Goal: Task Accomplishment & Management: Complete application form

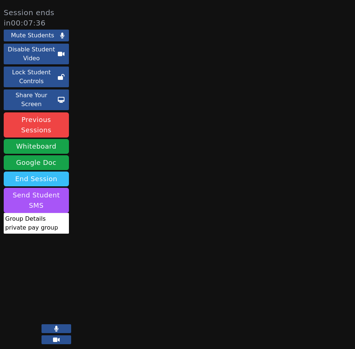
click at [47, 172] on button "End Session" at bounding box center [36, 179] width 65 height 15
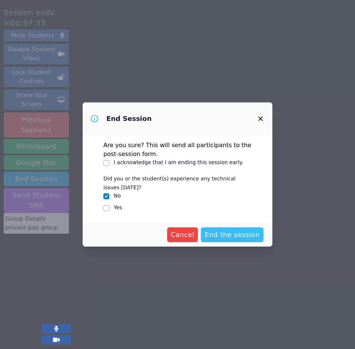
click at [237, 235] on span "End the session" at bounding box center [231, 235] width 55 height 10
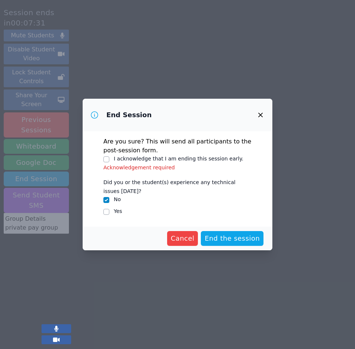
click at [120, 155] on p "Are you sure? This will send all participants to the post-session form." at bounding box center [177, 146] width 148 height 18
click at [105, 160] on input "I acknowledge that I am ending this session early." at bounding box center [106, 160] width 6 height 6
checkbox input "true"
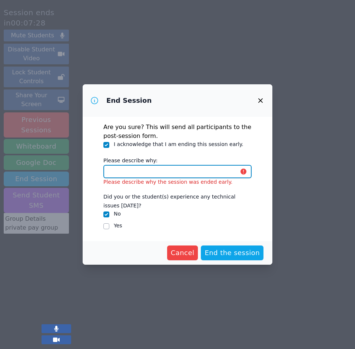
click at [149, 175] on input "Please describe why:" at bounding box center [177, 171] width 148 height 13
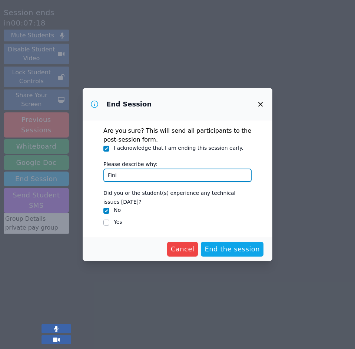
click at [172, 175] on input "Fini" at bounding box center [177, 175] width 148 height 13
type input "Finished reviewing material."
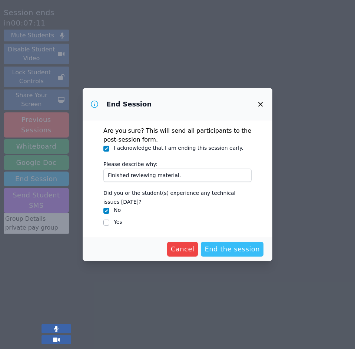
click at [228, 252] on span "End the session" at bounding box center [231, 249] width 55 height 10
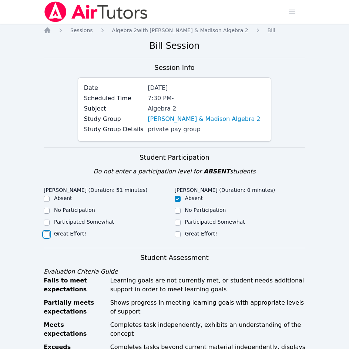
click at [49, 234] on input "Great Effort!" at bounding box center [47, 235] width 6 height 6
checkbox input "true"
click at [179, 234] on input "Great Effort!" at bounding box center [178, 235] width 6 height 6
checkbox input "true"
checkbox input "false"
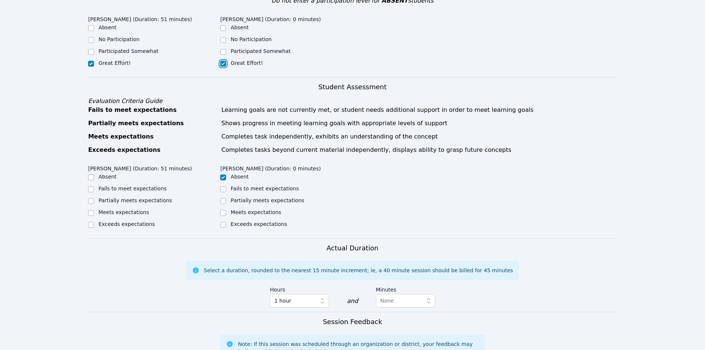
scroll to position [174, 0]
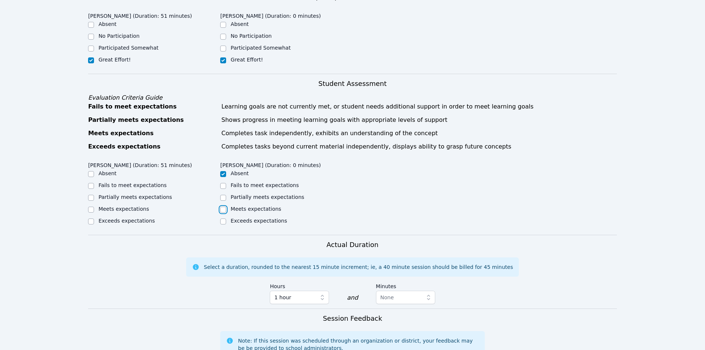
click at [221, 208] on input "Meets expectations" at bounding box center [223, 210] width 6 height 6
checkbox input "true"
checkbox input "false"
click at [92, 210] on input "Meets expectations" at bounding box center [91, 210] width 6 height 6
checkbox input "true"
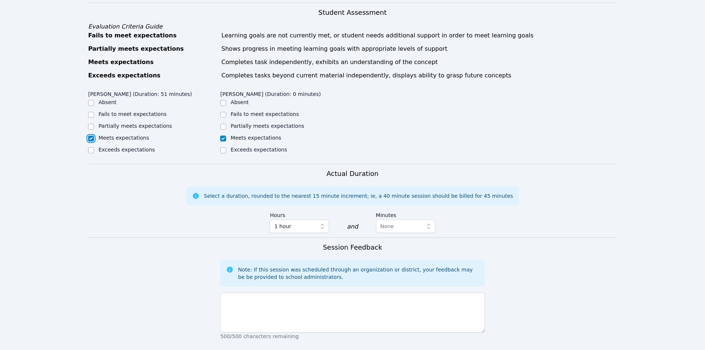
scroll to position [249, 0]
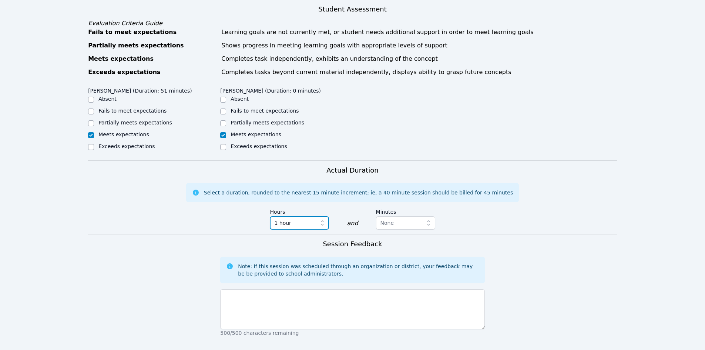
click at [322, 226] on icon "button" at bounding box center [322, 222] width 7 height 7
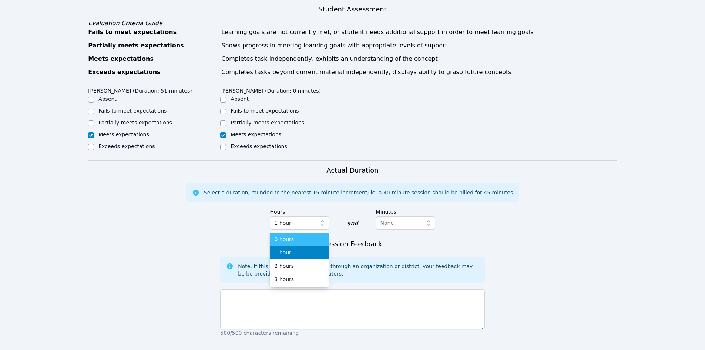
click at [308, 235] on div "0 hours" at bounding box center [299, 238] width 50 height 7
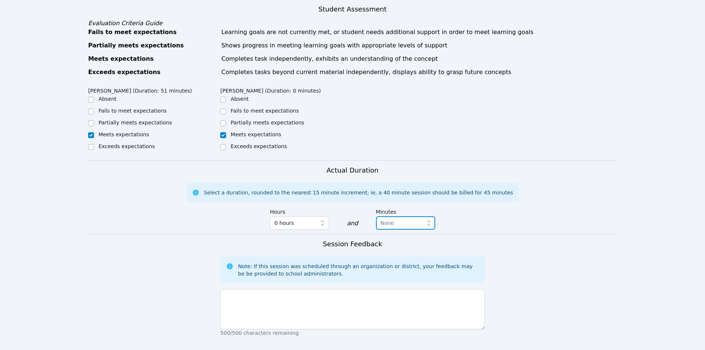
click at [354, 222] on icon "button" at bounding box center [428, 222] width 7 height 7
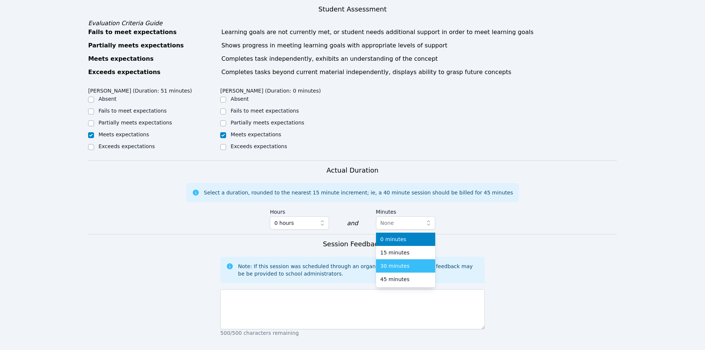
click at [354, 264] on div "30 minutes" at bounding box center [405, 265] width 50 height 7
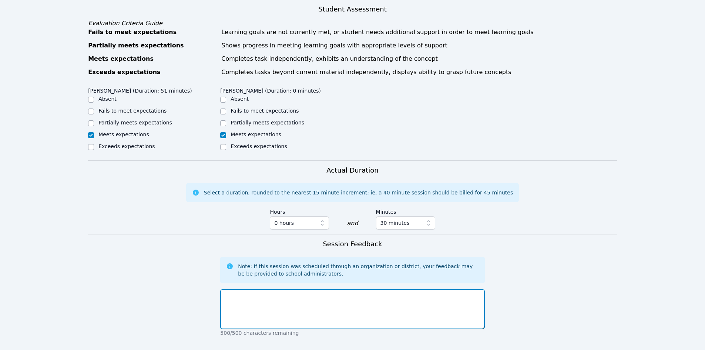
click at [280, 299] on textarea at bounding box center [352, 309] width 264 height 40
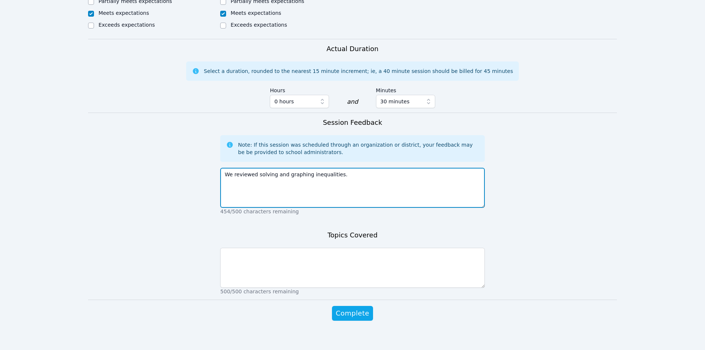
scroll to position [371, 0]
type textarea "We reviewed solving and graphing inequalities."
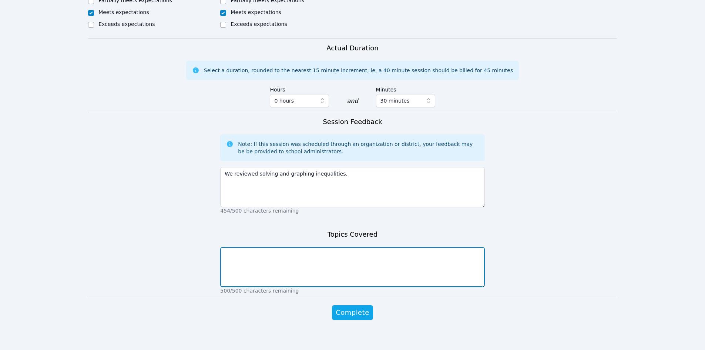
click at [354, 266] on textarea at bounding box center [352, 267] width 264 height 40
type textarea "Solving and graphing inequalities."
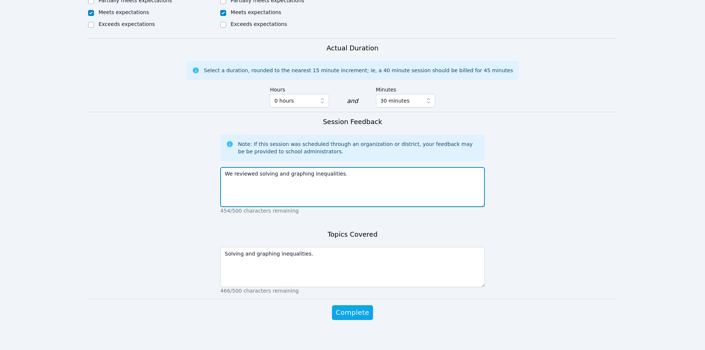
drag, startPoint x: 362, startPoint y: 184, endPoint x: 214, endPoint y: 182, distance: 147.7
click at [214, 182] on form "Student Participation Do not enter a participation level for ABSENT students [P…" at bounding box center [352, 56] width 529 height 558
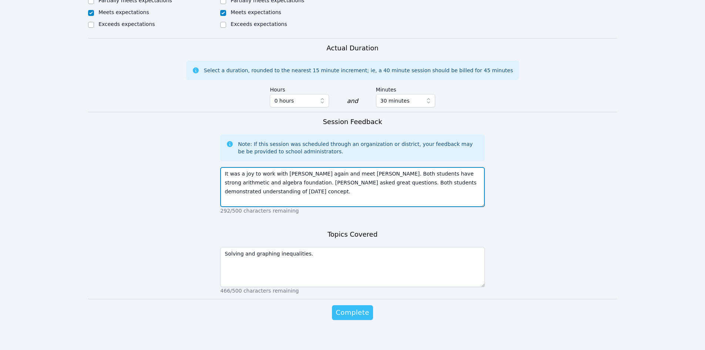
type textarea "It was a joy to work with [PERSON_NAME] again and meet [PERSON_NAME]. Both stud…"
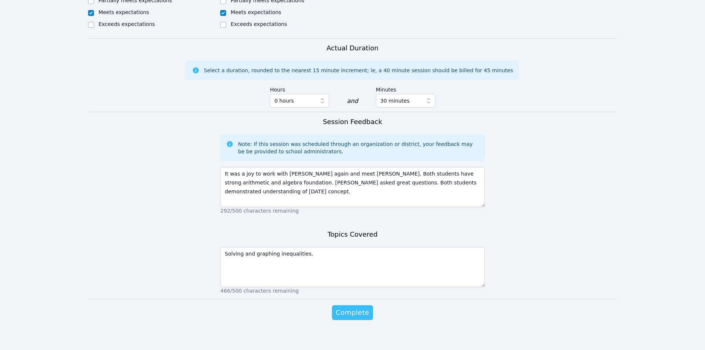
click at [351, 312] on span "Complete" at bounding box center [352, 312] width 33 height 10
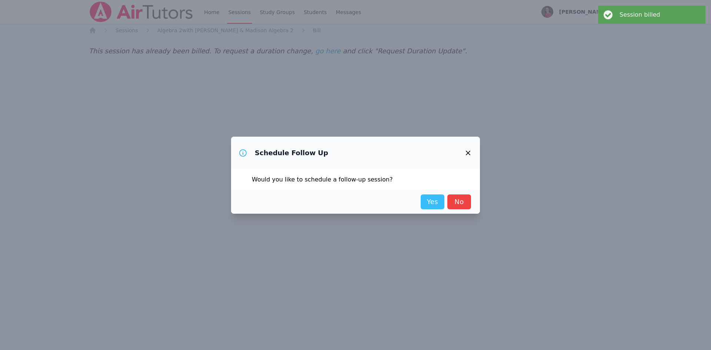
click at [354, 203] on link "Yes" at bounding box center [432, 201] width 24 height 15
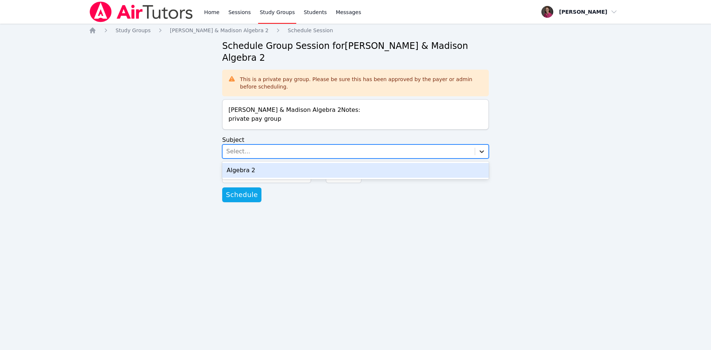
click at [354, 148] on icon at bounding box center [481, 151] width 7 height 7
click at [354, 163] on div "Algebra 2" at bounding box center [355, 170] width 266 height 15
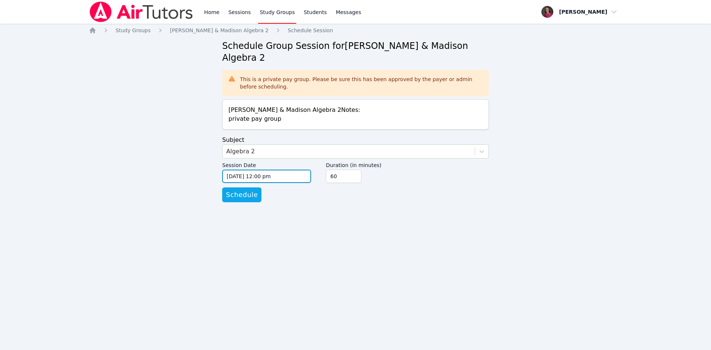
click at [289, 170] on input "[DATE] 12:00 pm" at bounding box center [266, 176] width 89 height 13
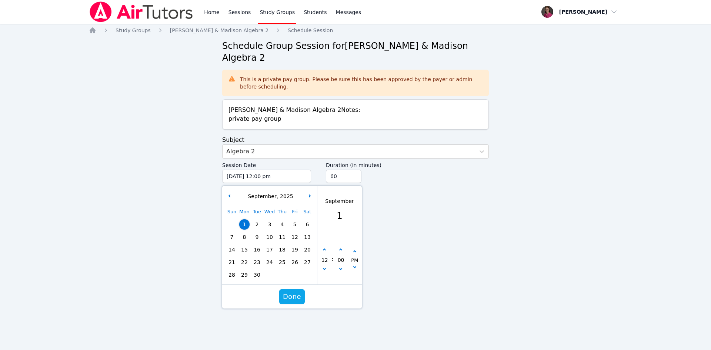
click at [270, 219] on span "3" at bounding box center [269, 224] width 10 height 10
click at [325, 246] on button "button" at bounding box center [324, 249] width 7 height 7
type input "[DATE] 01:00 pm"
type input "01"
click at [325, 246] on button "button" at bounding box center [324, 249] width 7 height 7
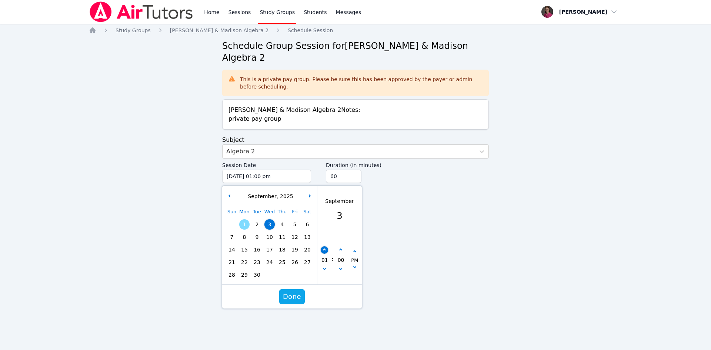
type input "[DATE] 02:00 pm"
type input "02"
click at [325, 246] on button "button" at bounding box center [324, 249] width 7 height 7
type input "[DATE] 03:00 pm"
type input "03"
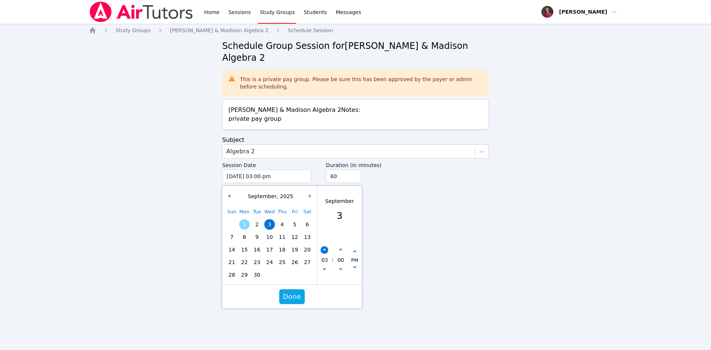
click at [325, 246] on button "button" at bounding box center [324, 249] width 7 height 7
type input "[DATE] 04:00 pm"
type input "04"
click at [325, 246] on button "button" at bounding box center [324, 249] width 7 height 7
type input "[DATE] 05:00 pm"
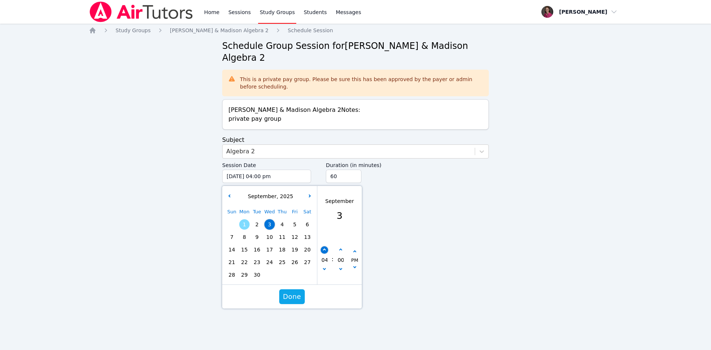
type input "05"
click at [340, 248] on icon "button" at bounding box center [340, 249] width 3 height 3
type input "[DATE] 05:05 pm"
type input "05"
click at [340, 248] on icon "button" at bounding box center [340, 249] width 3 height 3
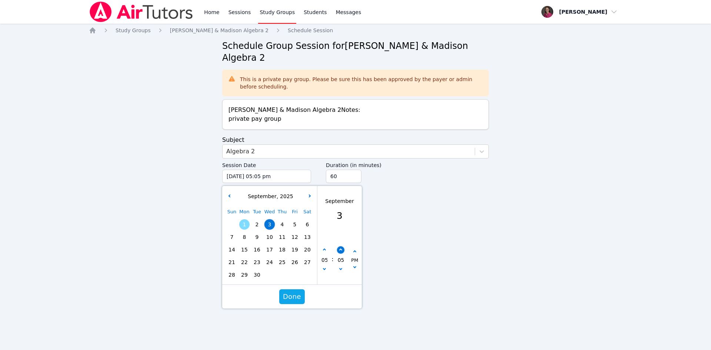
type input "[DATE] 05:10 pm"
type input "10"
click at [340, 248] on icon "button" at bounding box center [340, 249] width 3 height 3
type input "[DATE] 05:15 pm"
type input "15"
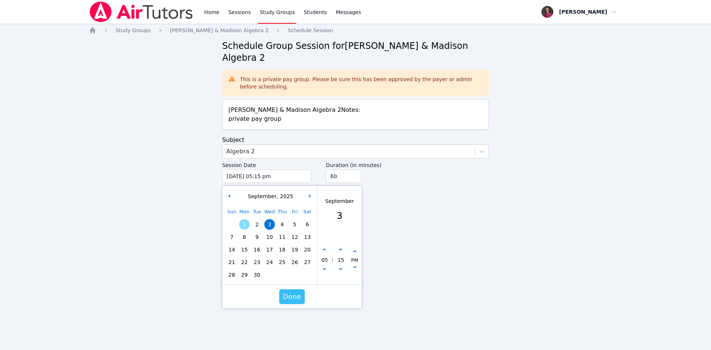
click at [295, 291] on span "Done" at bounding box center [292, 296] width 18 height 10
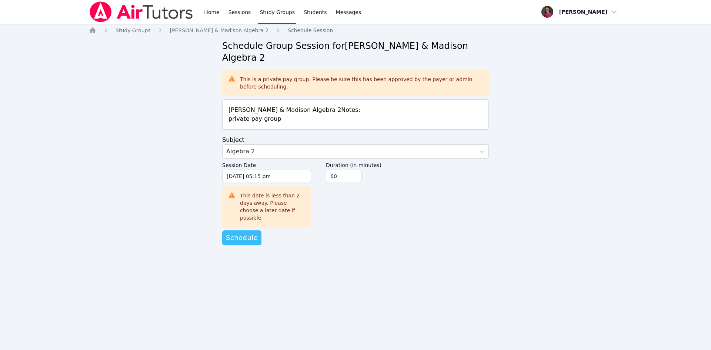
click at [243, 232] on span "Schedule" at bounding box center [242, 237] width 32 height 10
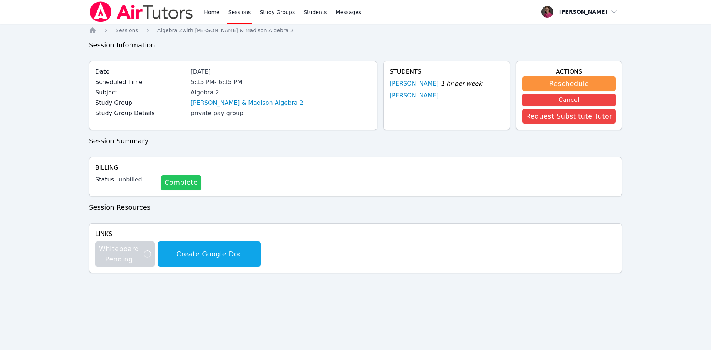
click at [171, 186] on link "Complete" at bounding box center [181, 182] width 41 height 15
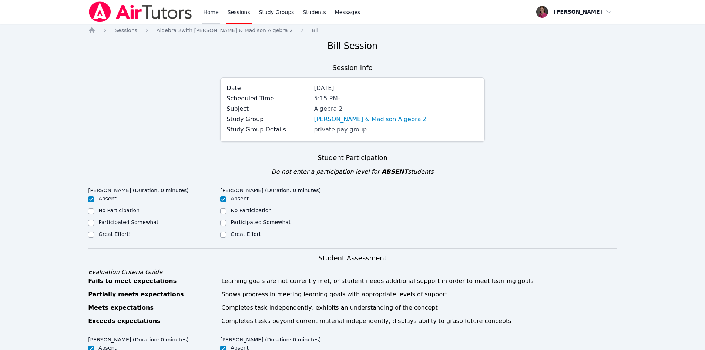
click at [211, 9] on link "Home" at bounding box center [211, 12] width 18 height 24
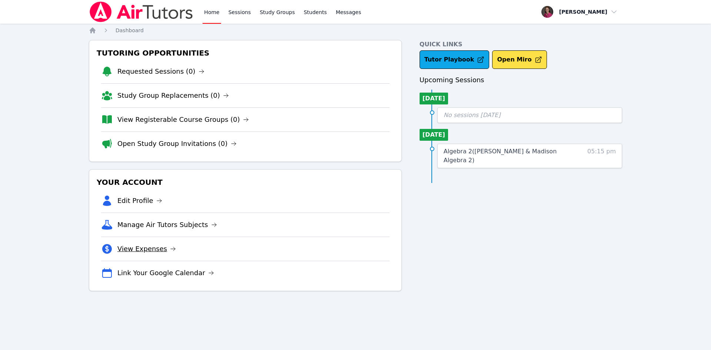
click at [140, 251] on link "View Expenses" at bounding box center [146, 249] width 58 height 10
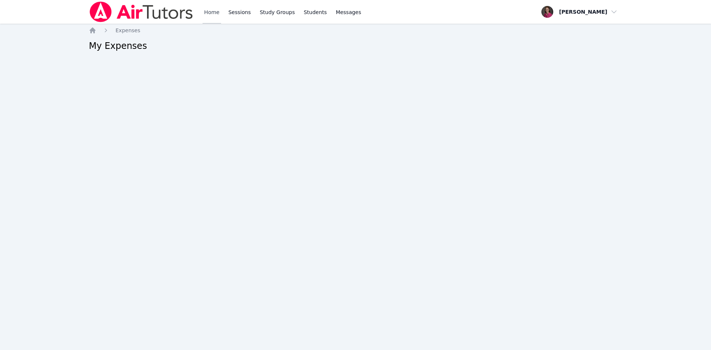
click at [209, 13] on link "Home" at bounding box center [211, 12] width 18 height 24
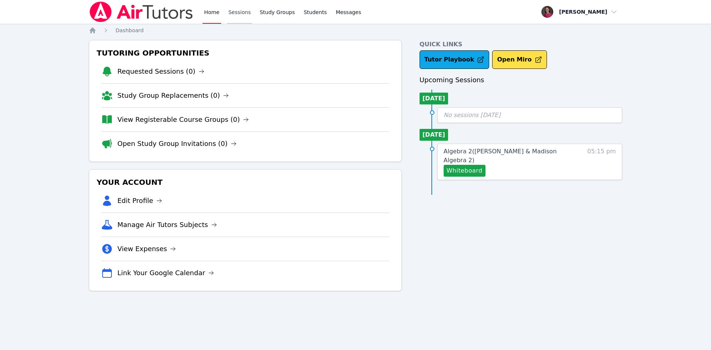
click at [242, 14] on link "Sessions" at bounding box center [240, 12] width 26 height 24
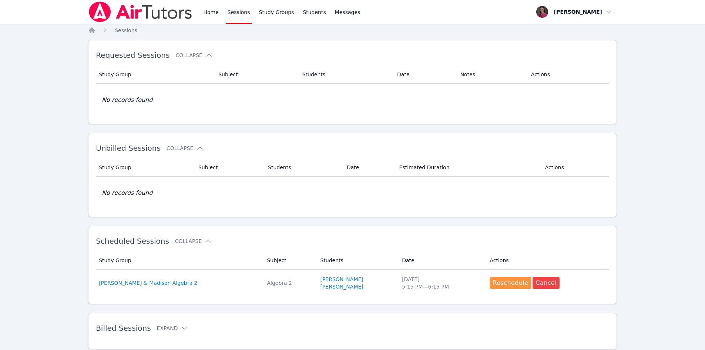
scroll to position [23, 0]
